Goal: Task Accomplishment & Management: Use online tool/utility

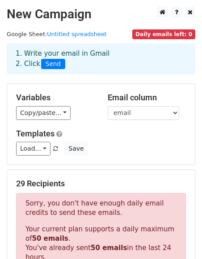
scroll to position [316, 0]
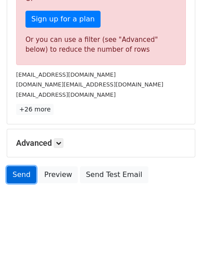
click at [21, 175] on link "Send" at bounding box center [21, 174] width 29 height 17
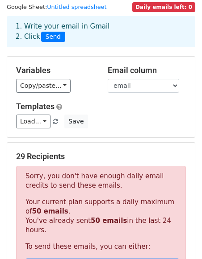
scroll to position [0, 0]
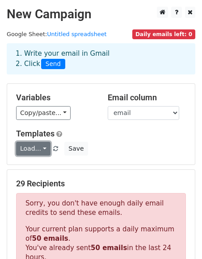
click at [40, 147] on link "Load..." at bounding box center [33, 149] width 34 height 14
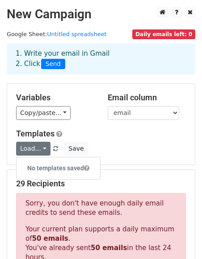
click at [10, 132] on div "Templates Load... No templates saved Save" at bounding box center [100, 142] width 183 height 27
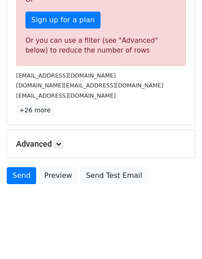
scroll to position [316, 0]
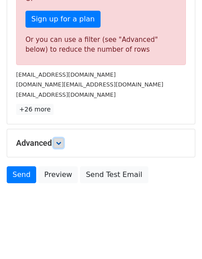
click at [56, 144] on link at bounding box center [59, 143] width 10 height 10
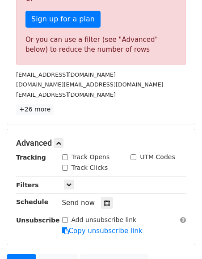
click at [64, 158] on input "Track Opens" at bounding box center [65, 157] width 6 height 6
checkbox input "true"
click at [66, 166] on input "Track Clicks" at bounding box center [65, 168] width 6 height 6
checkbox input "true"
click at [104, 204] on icon at bounding box center [107, 203] width 6 height 6
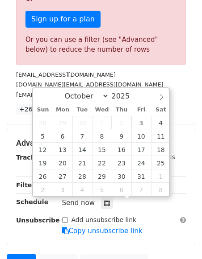
click at [20, 125] on form "Variables Copy/paste... {{full name}} {{email}} Email column full name email Te…" at bounding box center [101, 21] width 188 height 508
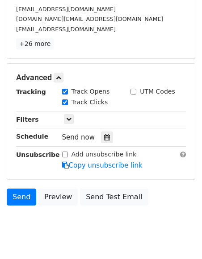
scroll to position [383, 0]
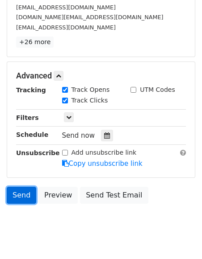
click at [20, 192] on link "Send" at bounding box center [21, 195] width 29 height 17
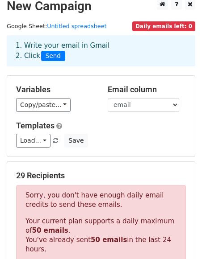
scroll to position [6, 0]
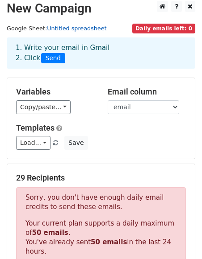
click at [77, 30] on link "Untitled spreadsheet" at bounding box center [76, 28] width 59 height 7
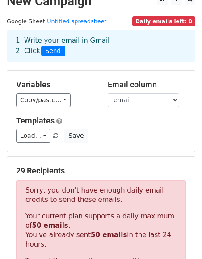
scroll to position [11, 0]
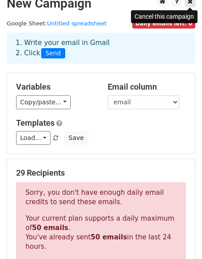
click at [189, 3] on icon at bounding box center [189, 1] width 5 height 6
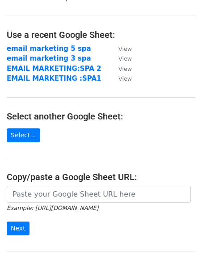
scroll to position [46, 0]
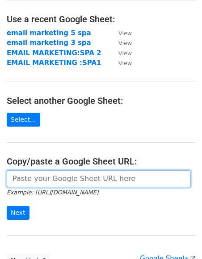
click at [41, 179] on input "url" at bounding box center [99, 178] width 184 height 17
paste input "[URL][DOMAIN_NAME]"
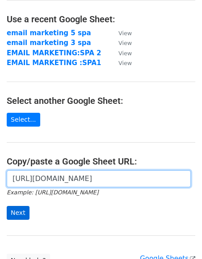
type input "[URL][DOMAIN_NAME]"
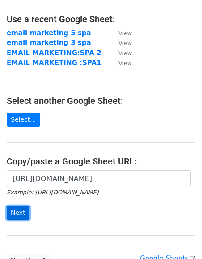
click at [17, 212] on input "Next" at bounding box center [18, 213] width 23 height 14
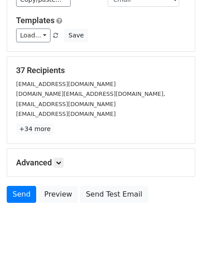
scroll to position [123, 0]
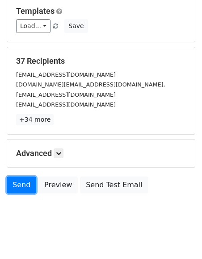
click at [21, 180] on link "Send" at bounding box center [21, 185] width 29 height 17
